Goal: Task Accomplishment & Management: Manage account settings

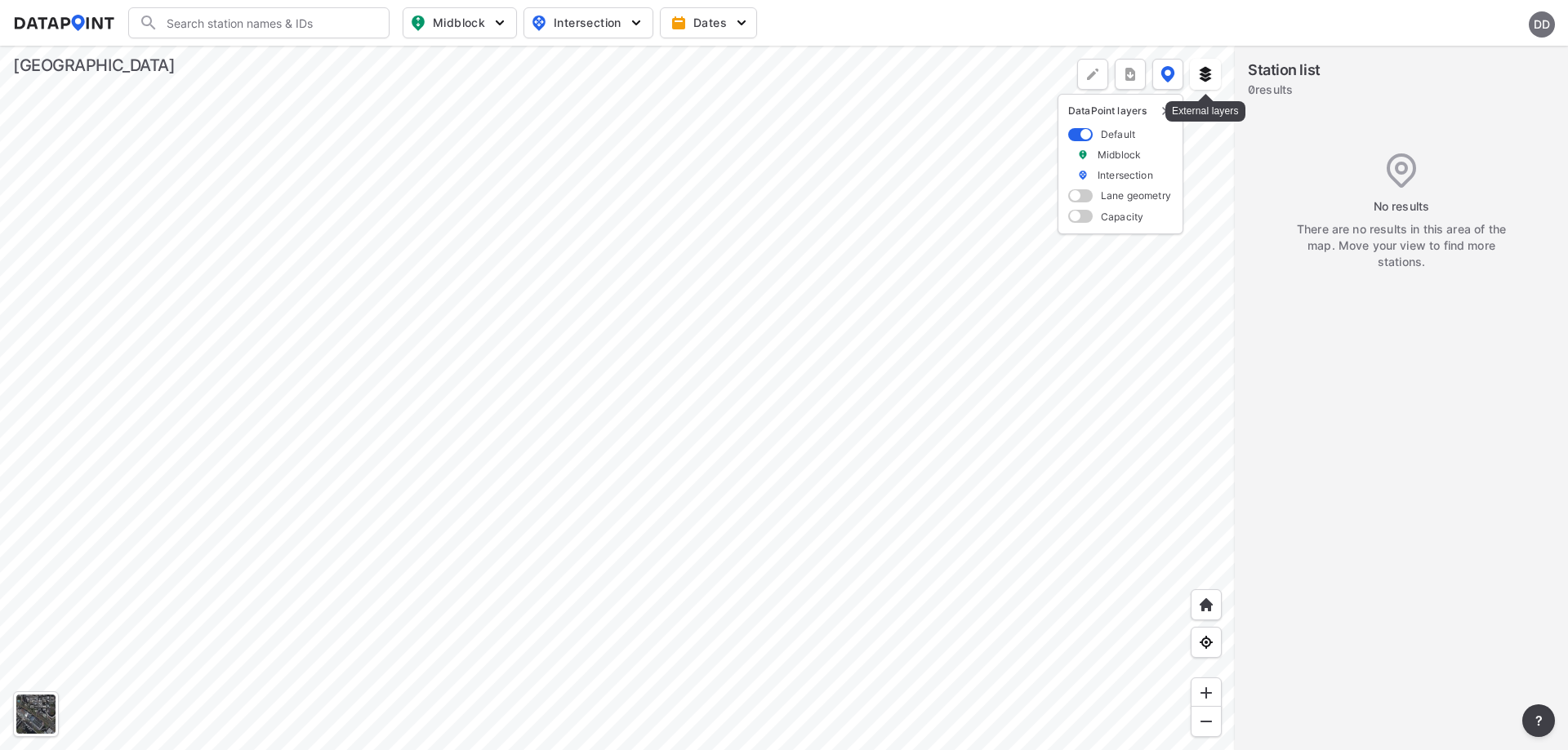
click at [1211, 73] on img at bounding box center [1205, 75] width 16 height 16
click at [1543, 35] on div "DD" at bounding box center [1541, 24] width 26 height 26
click at [1489, 103] on p "Log out" at bounding box center [1485, 93] width 137 height 30
click at [1437, 18] on span "Sign in" at bounding box center [1455, 22] width 39 height 16
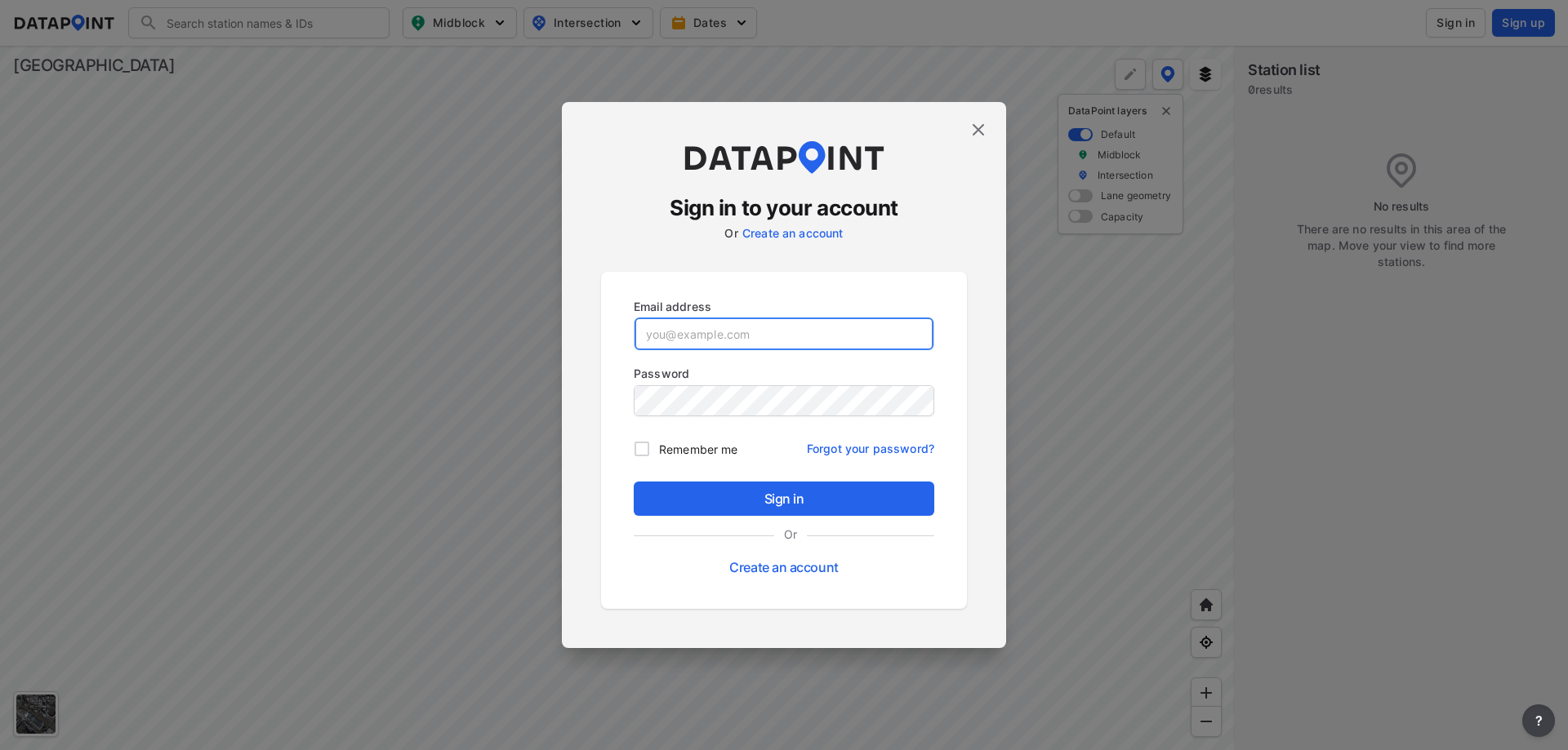
click at [686, 340] on input "email" at bounding box center [784, 333] width 299 height 32
paste input "adm_cobbcounty@data-point.io"
type input "adm_cobbcounty@data-point.io"
click at [669, 447] on span "Remember me" at bounding box center [697, 449] width 78 height 17
click at [659, 447] on input "Remember me" at bounding box center [642, 449] width 34 height 34
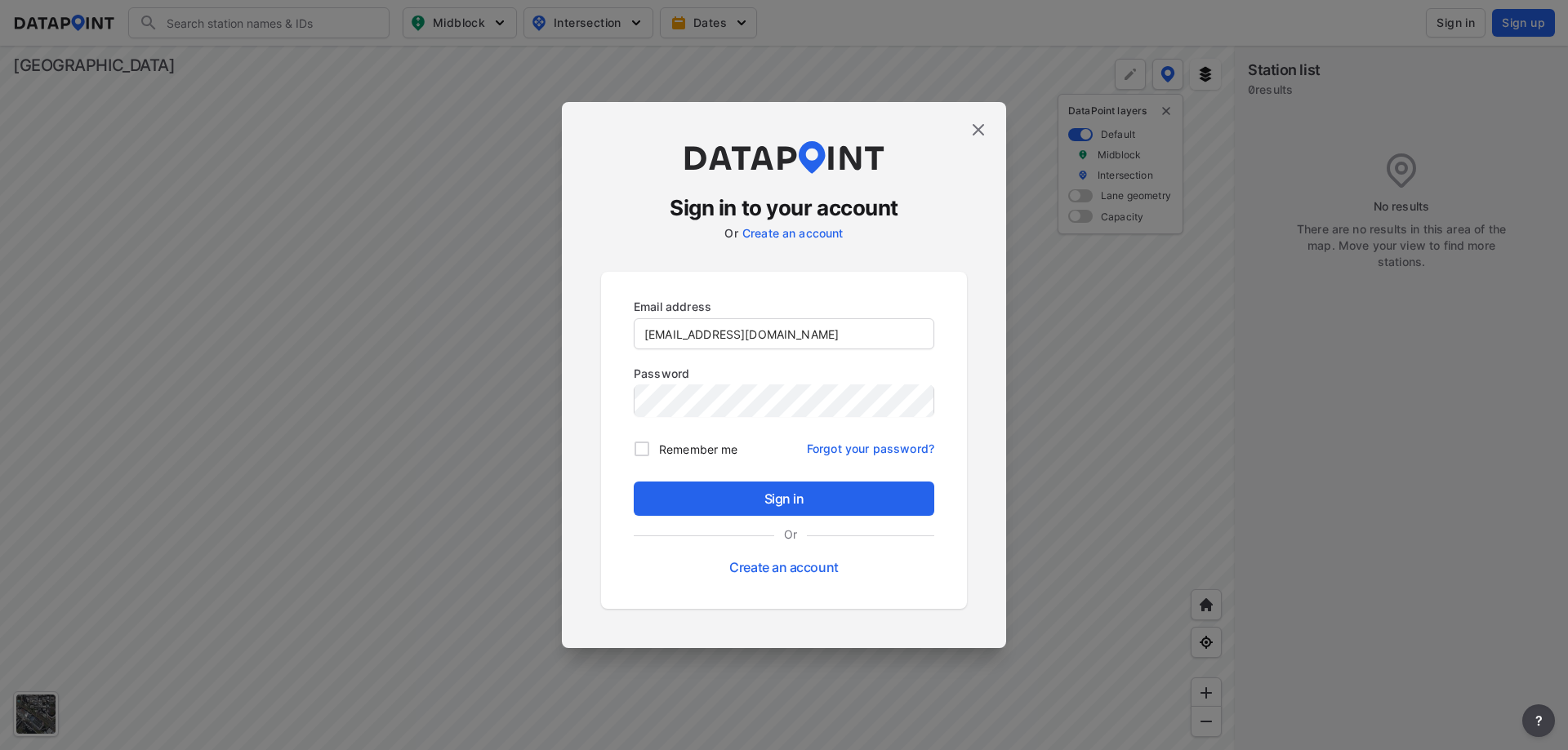
checkbox input "true"
click at [695, 496] on span "Sign in" at bounding box center [784, 499] width 274 height 20
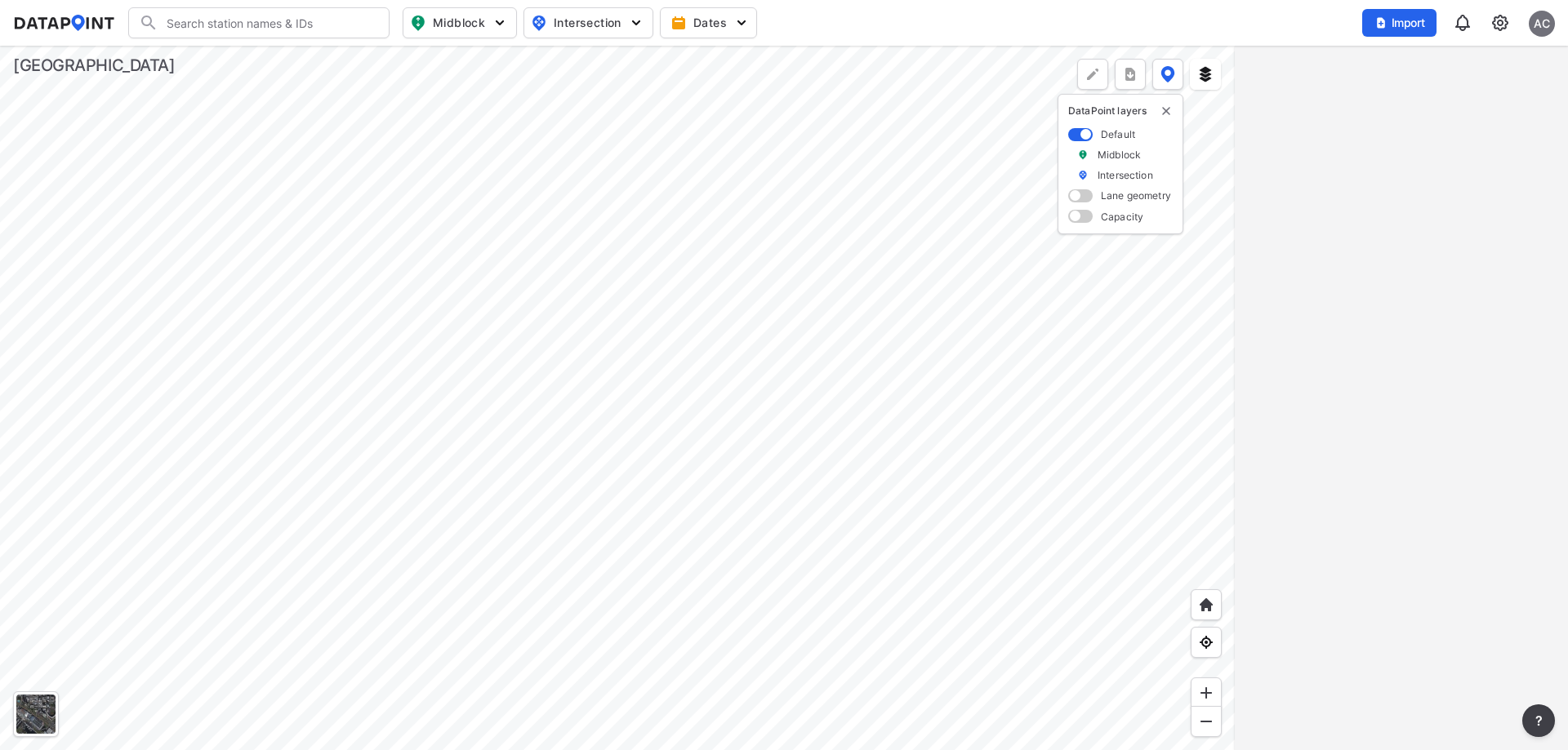
click at [672, 298] on div at bounding box center [617, 398] width 1235 height 704
click at [757, 394] on div at bounding box center [617, 398] width 1235 height 704
click at [434, 272] on div at bounding box center [617, 398] width 1235 height 704
click at [624, 384] on div at bounding box center [617, 398] width 1235 height 704
click at [626, 88] on div at bounding box center [617, 398] width 1235 height 704
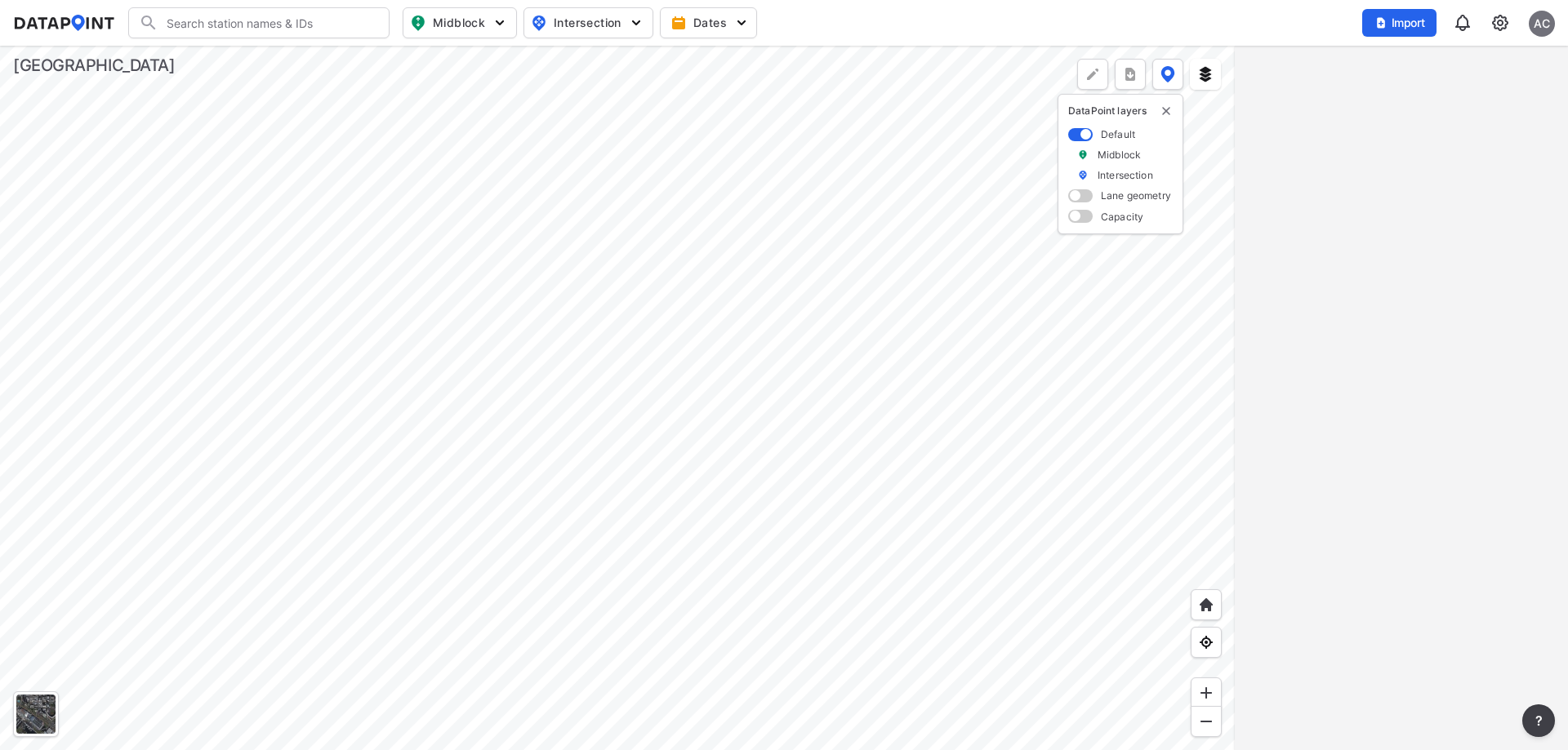
click at [400, 336] on div at bounding box center [617, 398] width 1235 height 704
